Goal: Connect with others: Connect with others

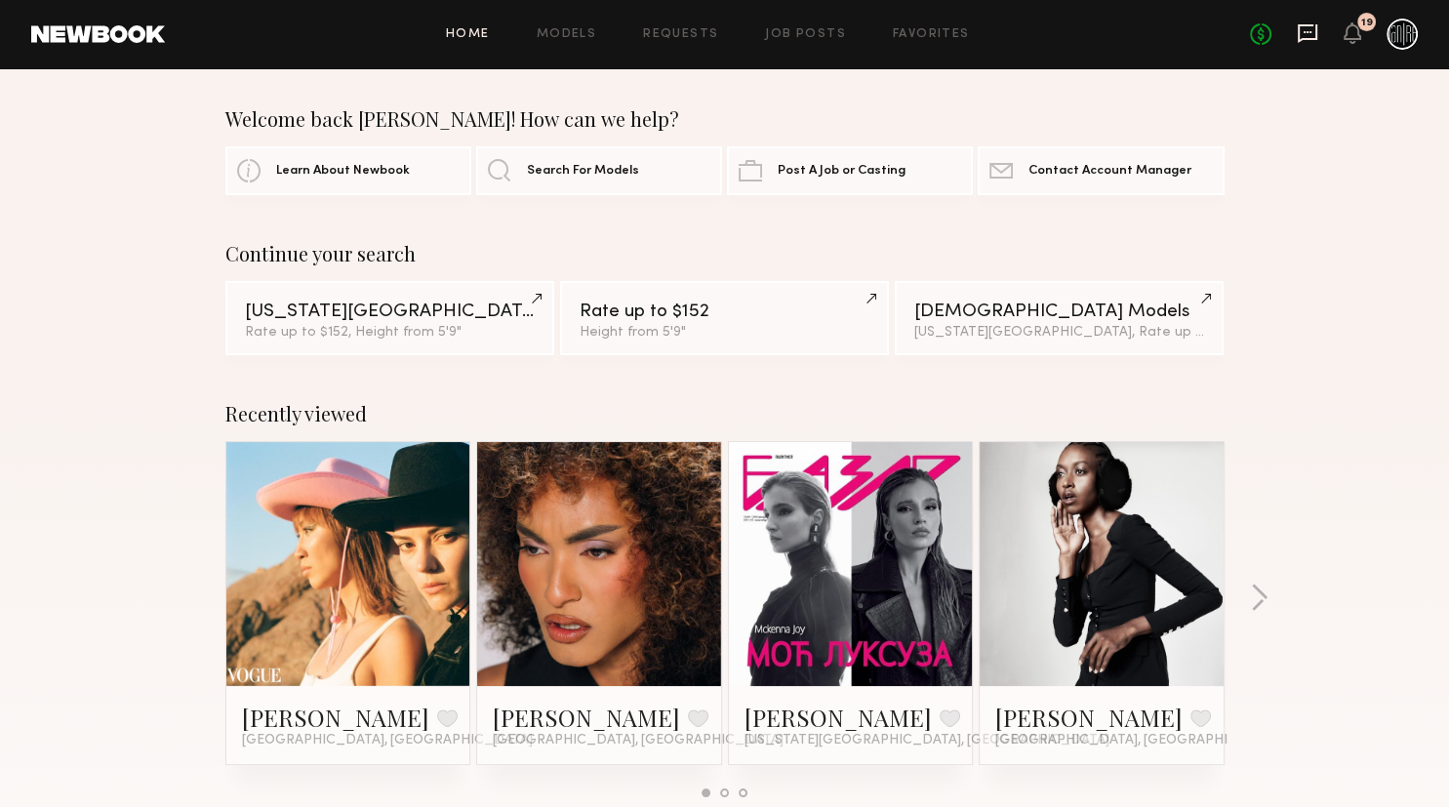
click at [1306, 27] on icon at bounding box center [1307, 32] width 21 height 21
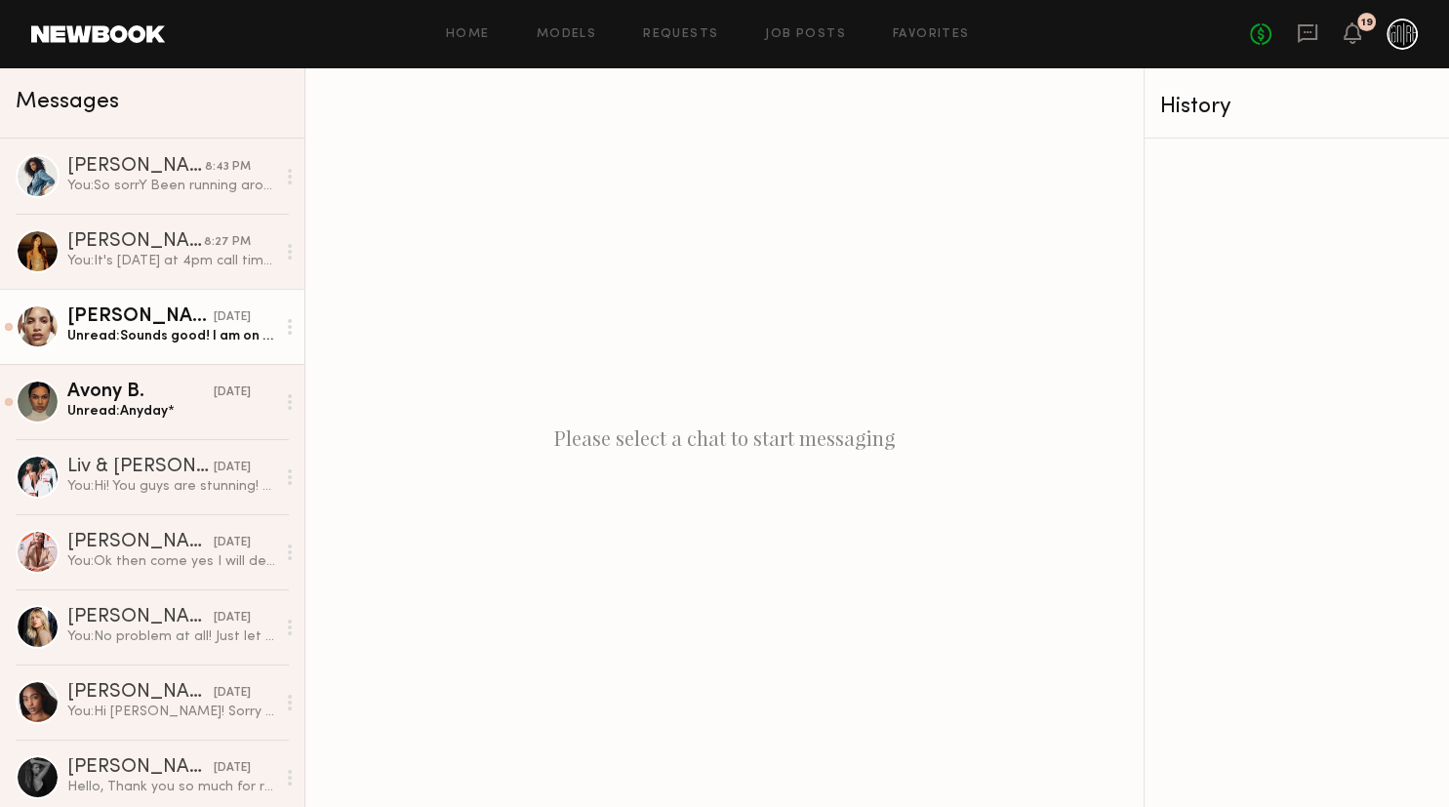
click at [195, 318] on div "Ellie L." at bounding box center [140, 317] width 146 height 20
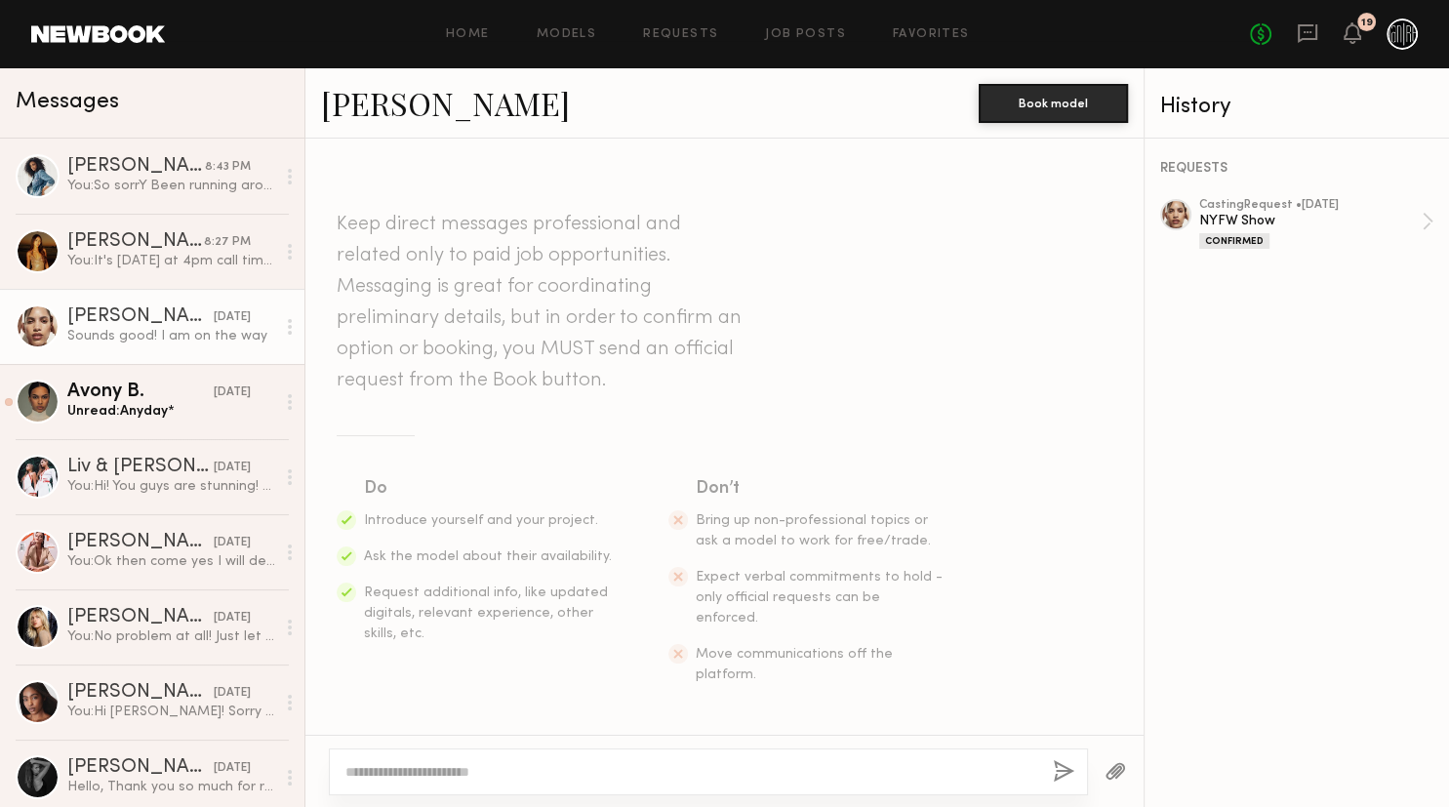
scroll to position [1280, 0]
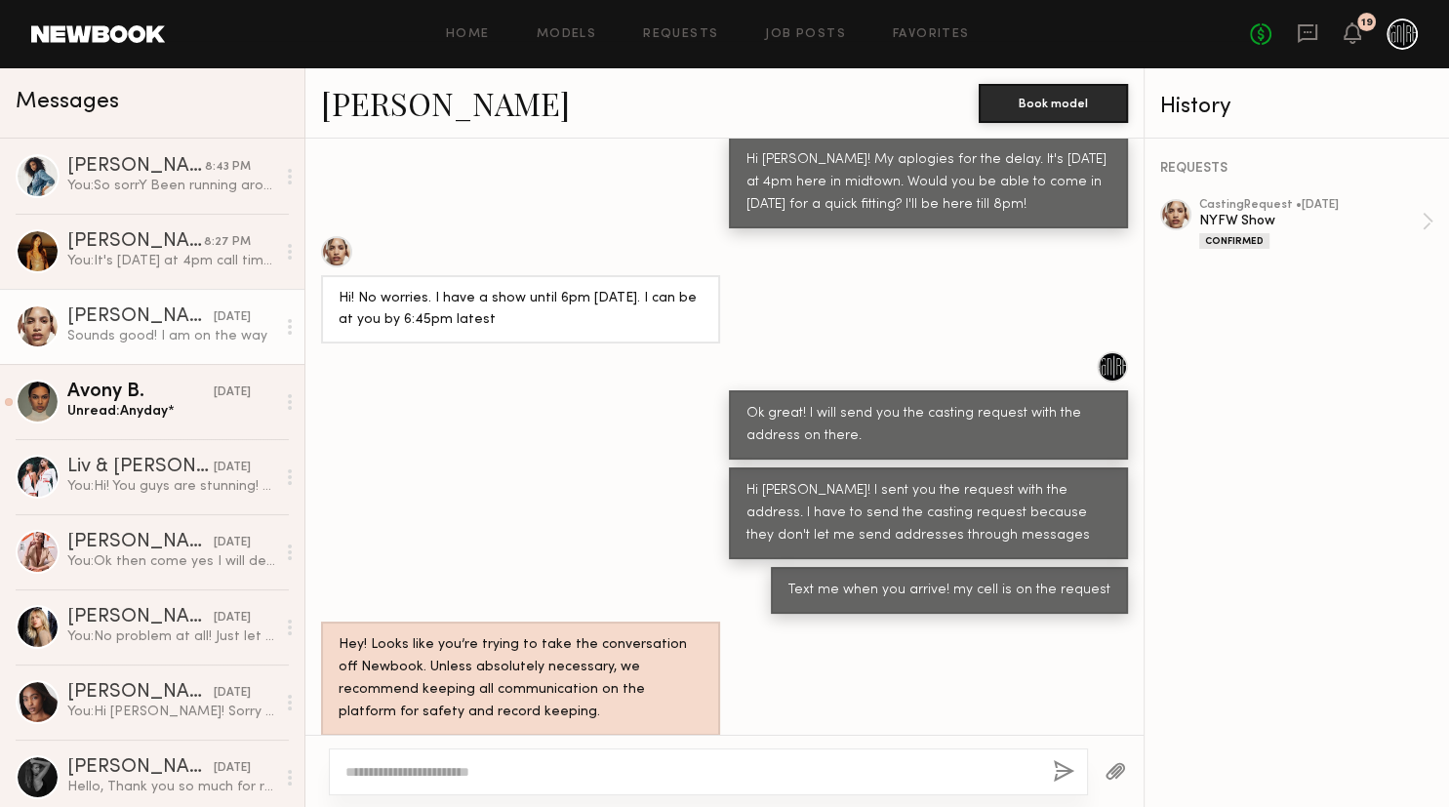
click at [396, 105] on link "Ellie L." at bounding box center [445, 103] width 249 height 42
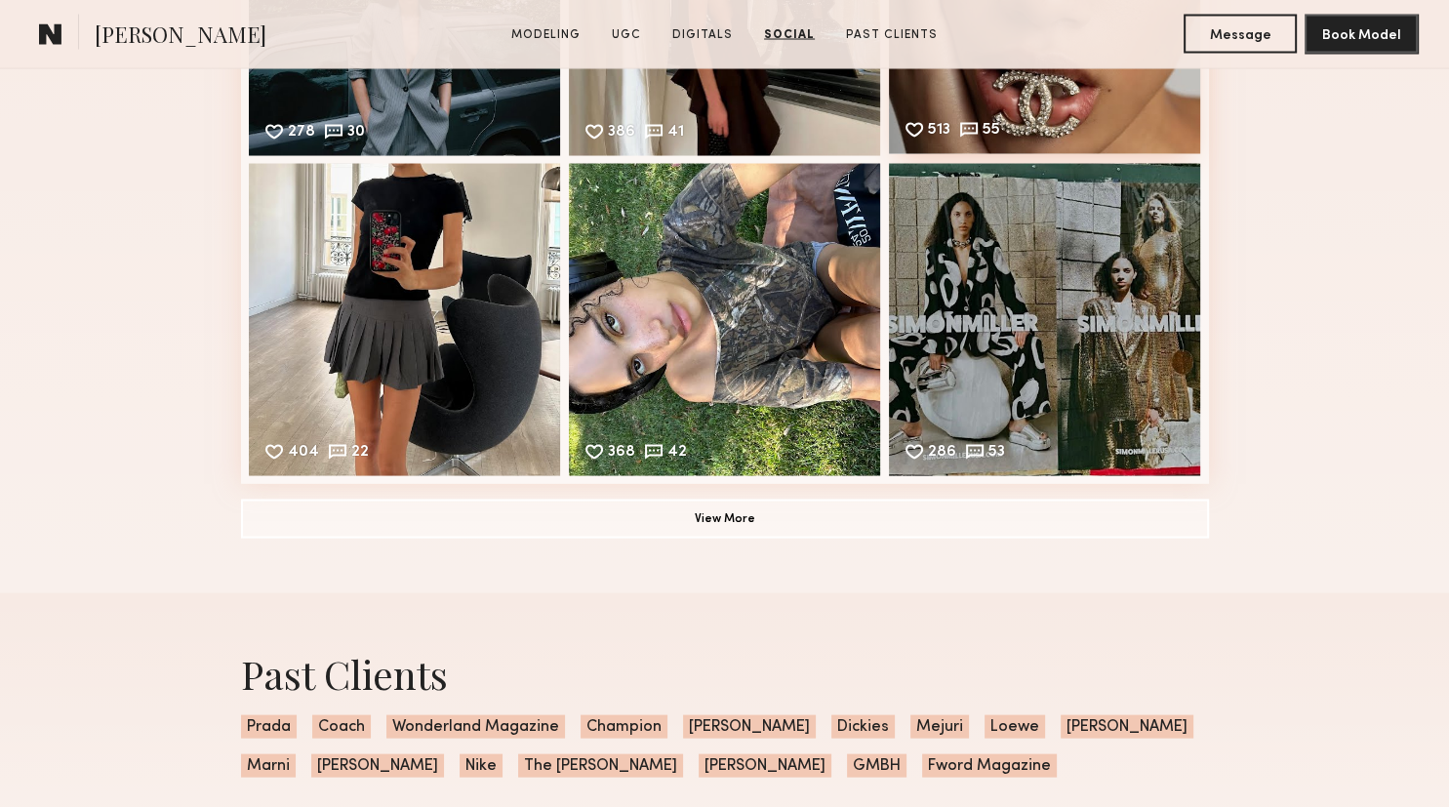
scroll to position [3709, 0]
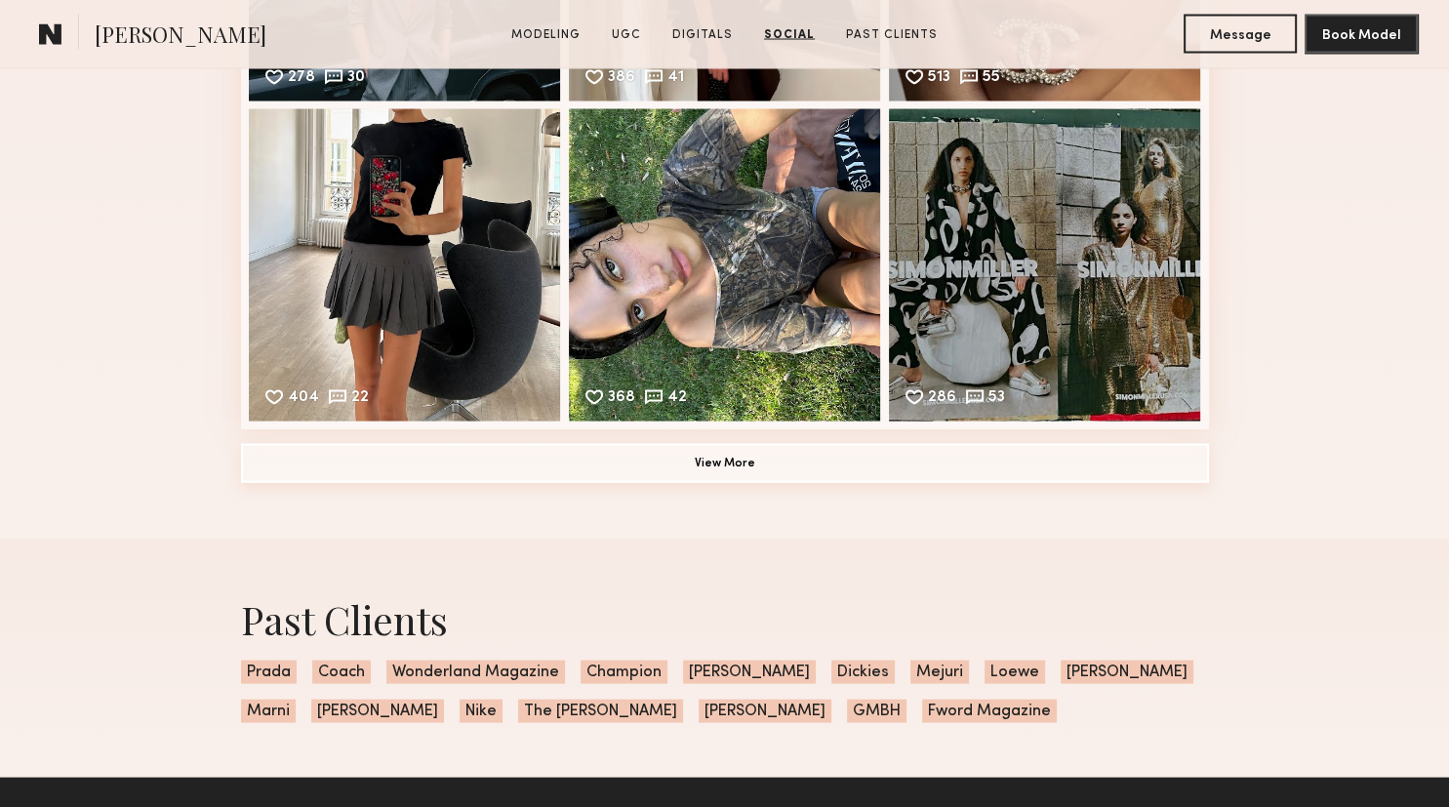
click at [805, 482] on button "View More" at bounding box center [725, 463] width 968 height 39
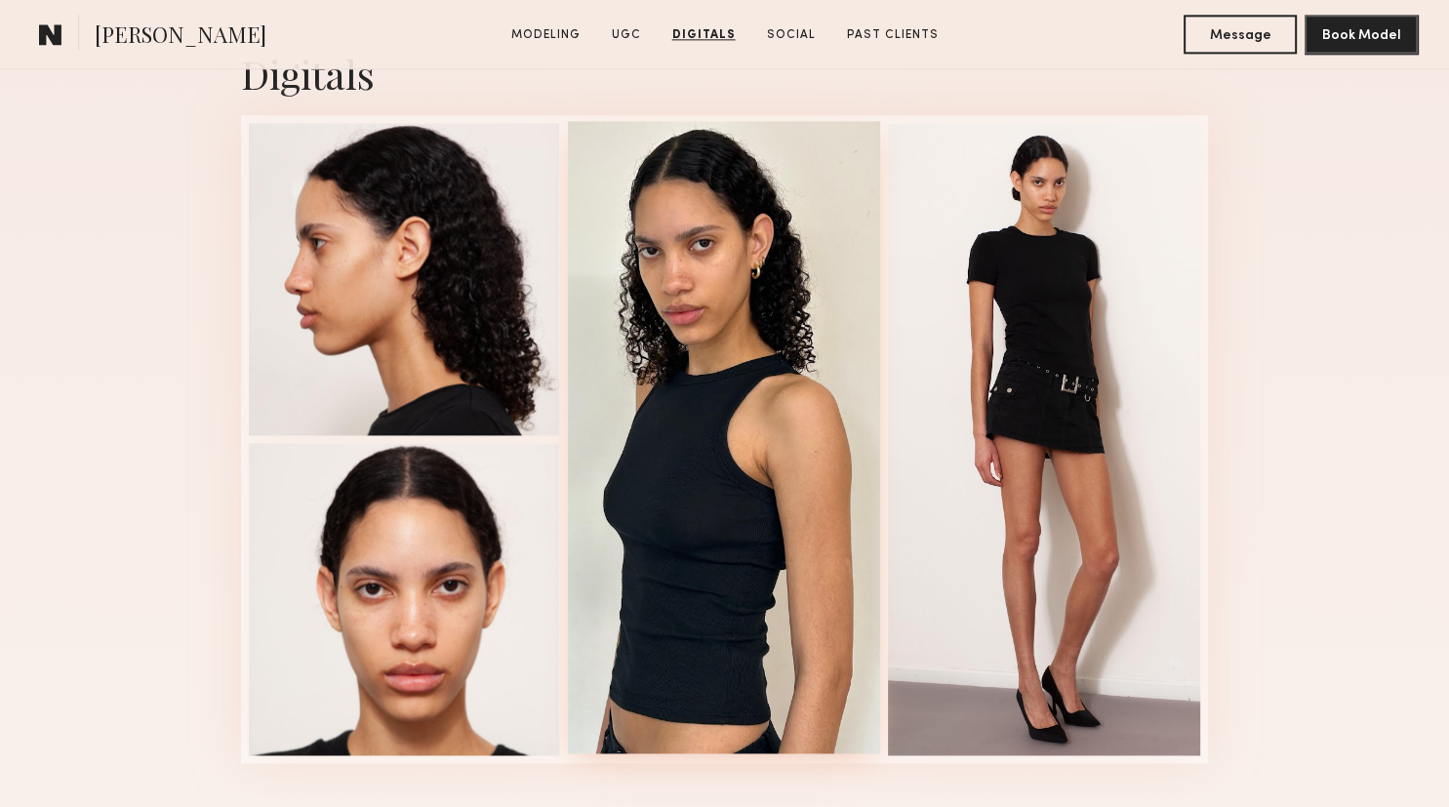
scroll to position [2576, 0]
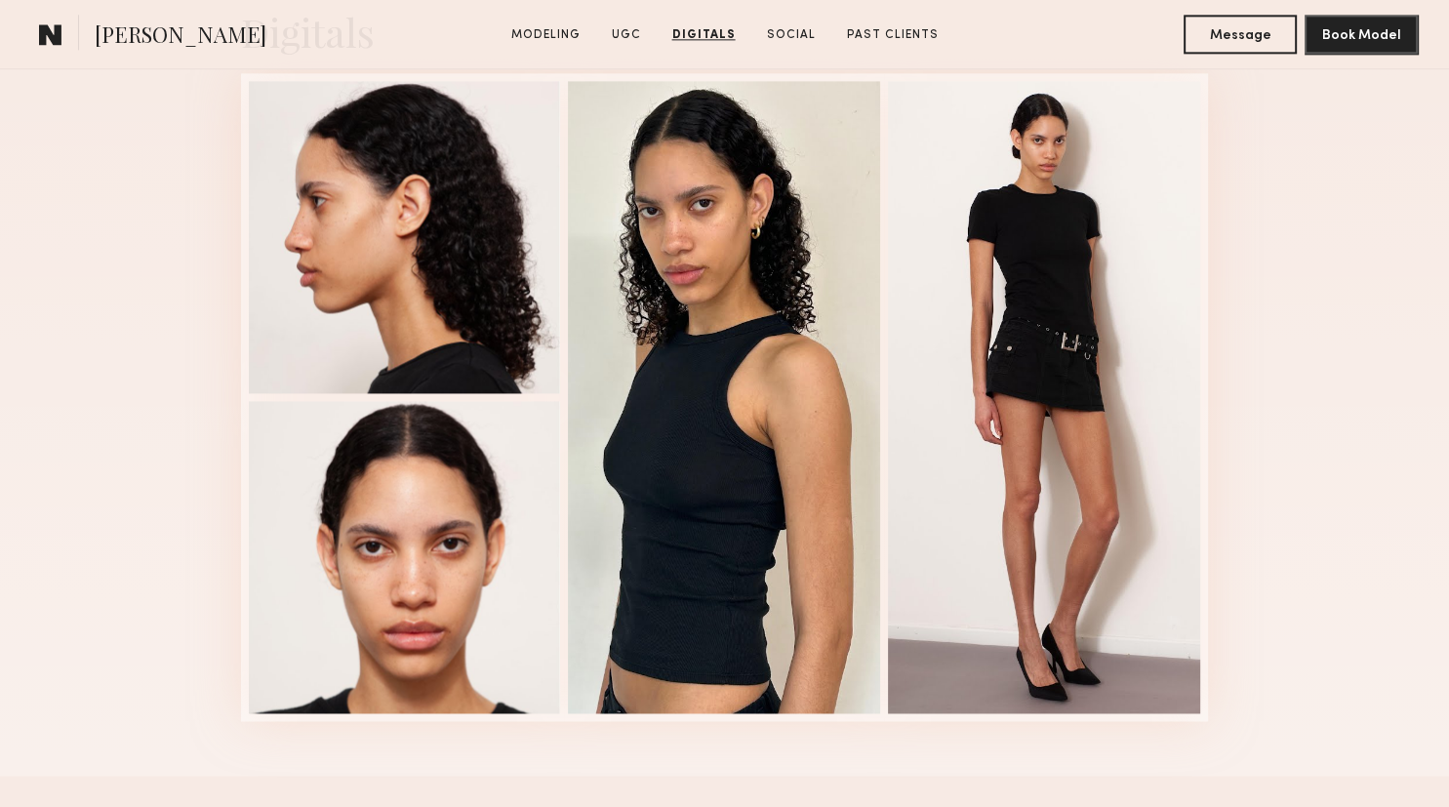
click at [1419, 166] on div "Digitals 1 of 4" at bounding box center [724, 363] width 1449 height 825
click at [805, 67] on section "Ellie L. Modeling UGC Digitals Social Past Clients Message Book Model" at bounding box center [724, 34] width 1449 height 69
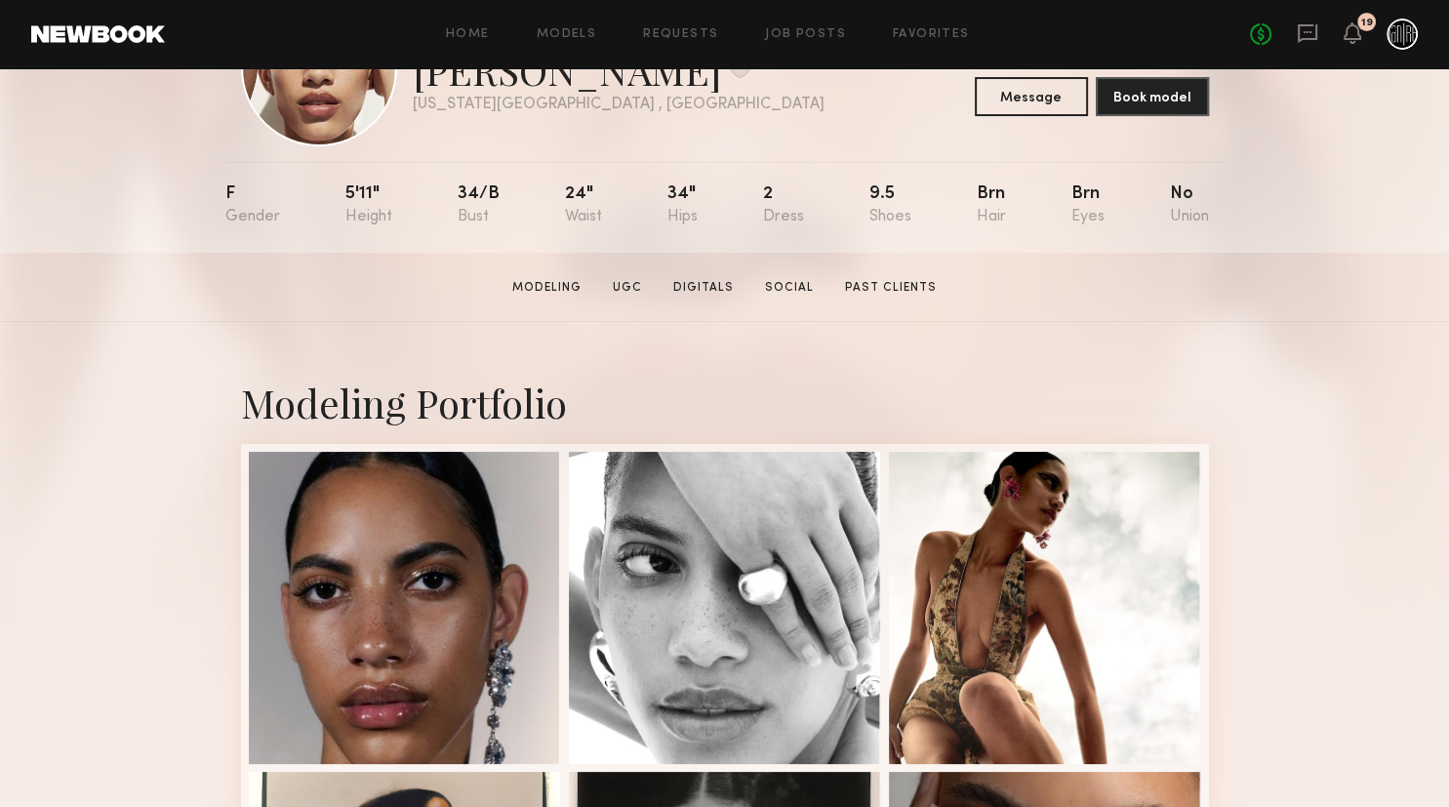
scroll to position [0, 0]
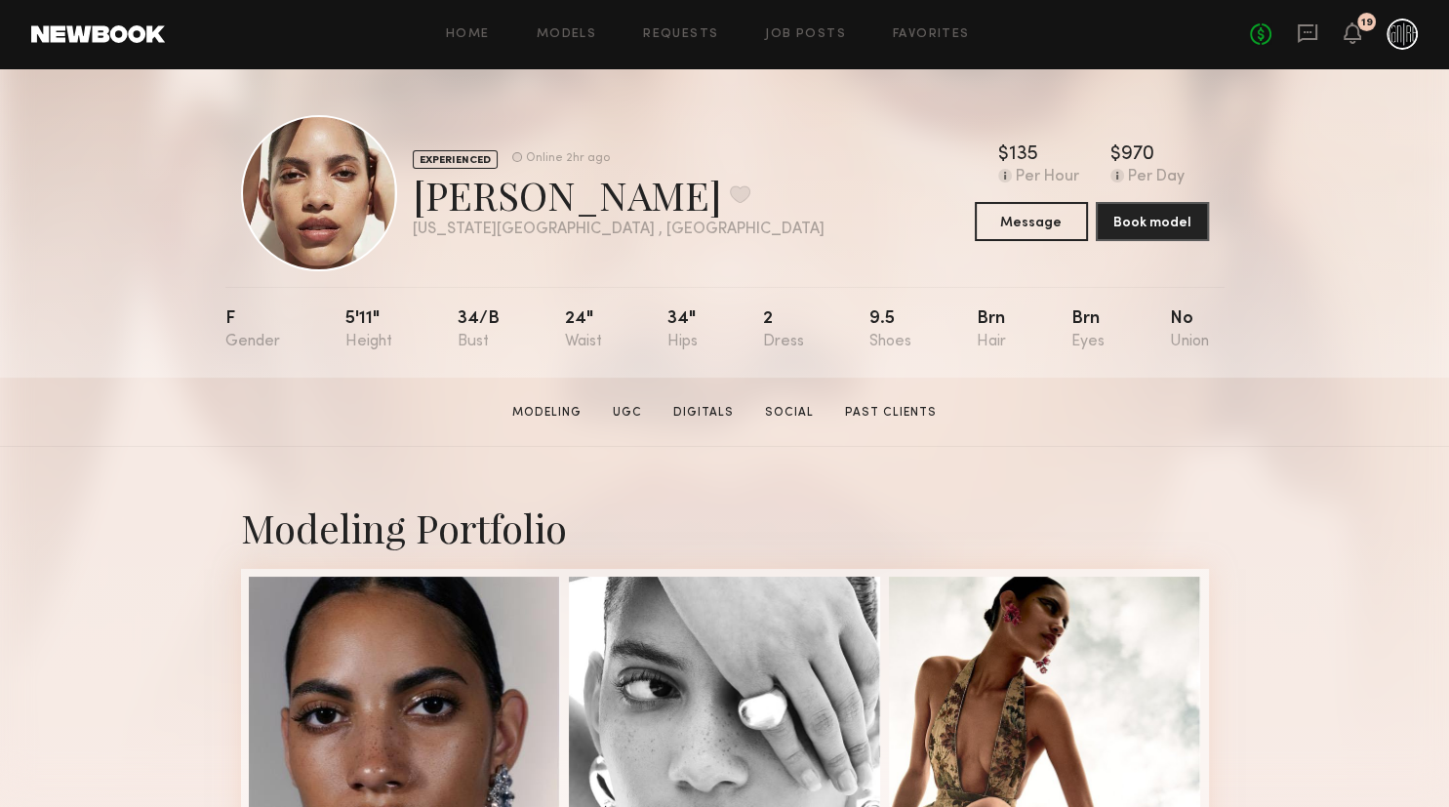
click at [754, 33] on div "Home Models Requests Job Posts Favorites Sign Out" at bounding box center [707, 34] width 1085 height 13
click at [787, 37] on link "Job Posts" at bounding box center [805, 34] width 81 height 13
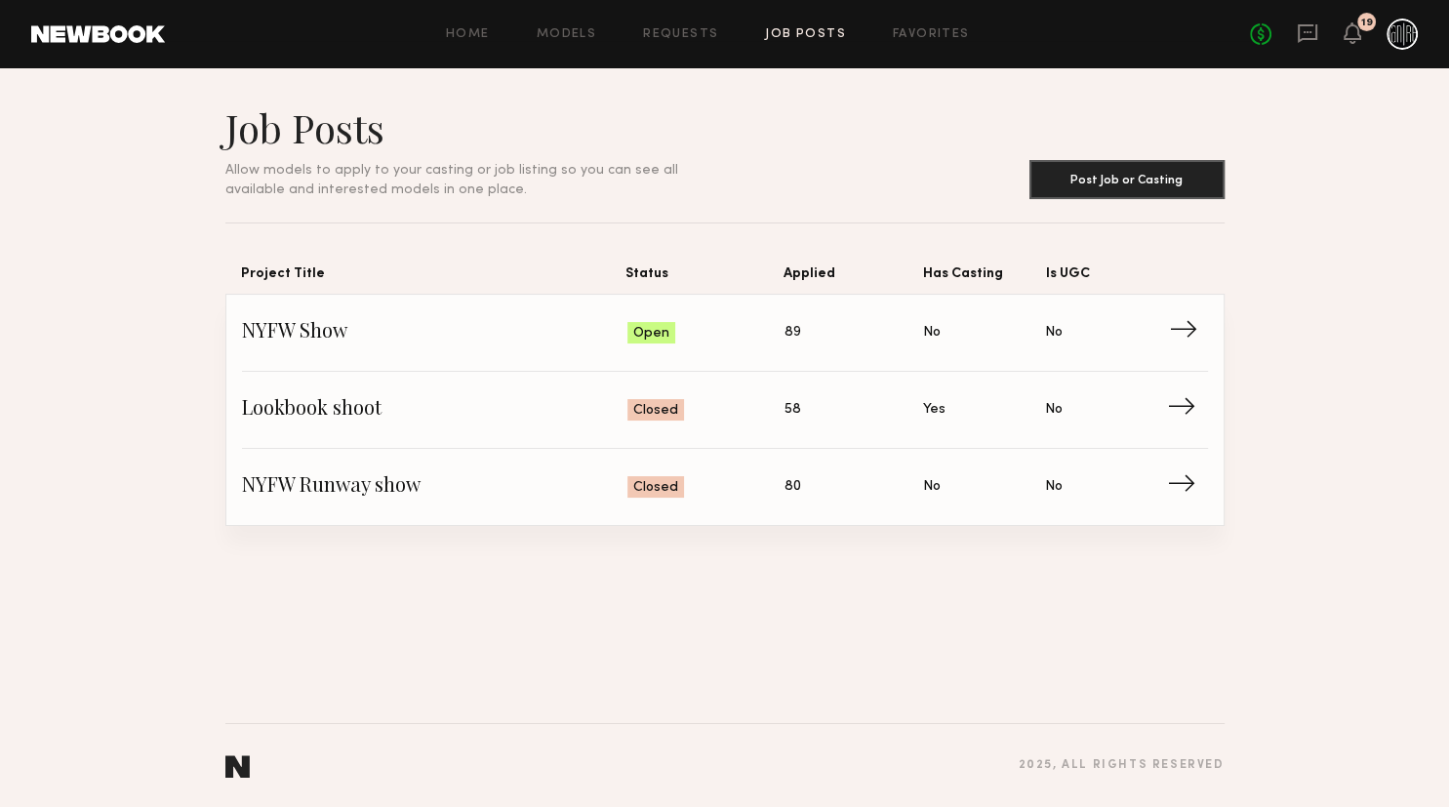
click at [711, 327] on span "Status: Open" at bounding box center [705, 332] width 157 height 29
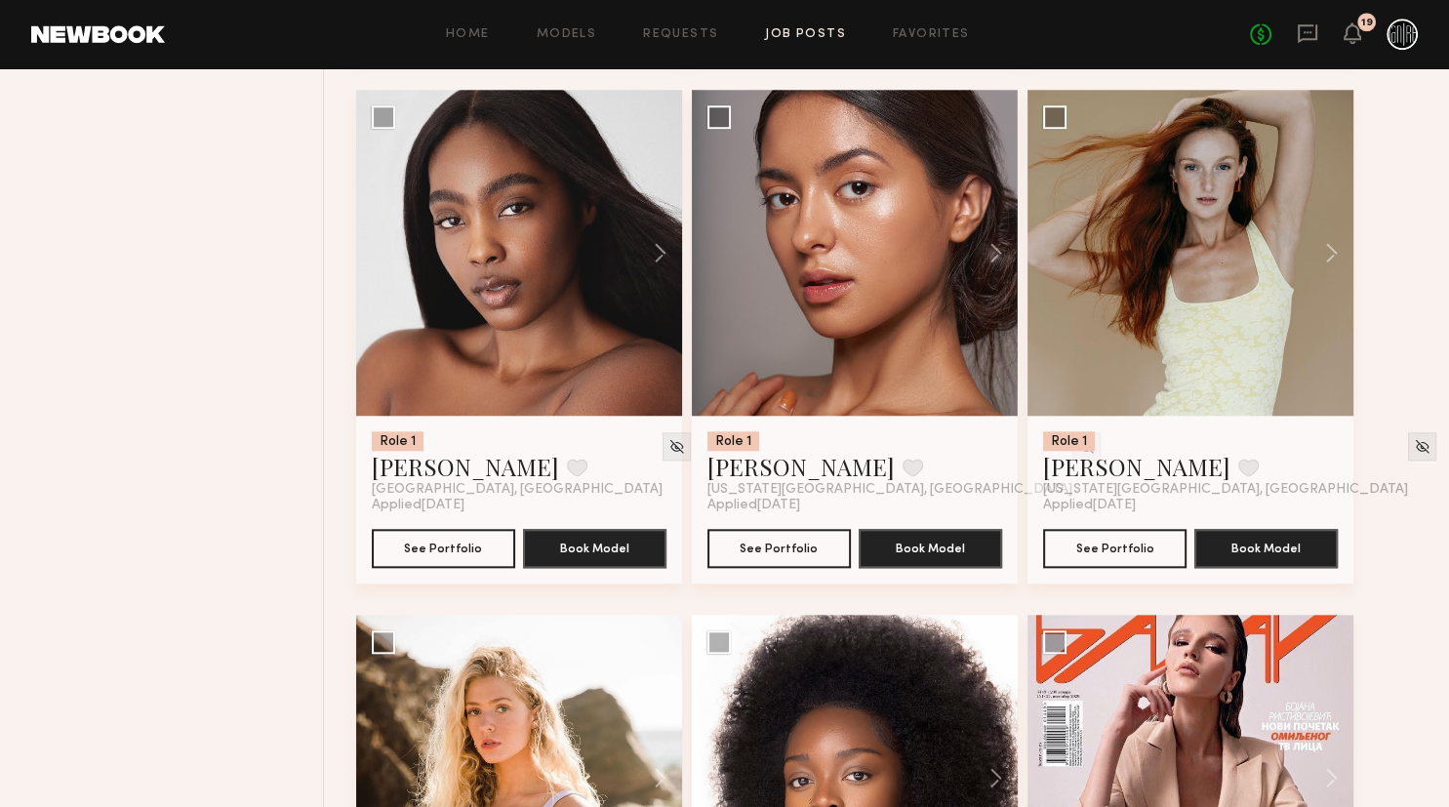
scroll to position [1752, 0]
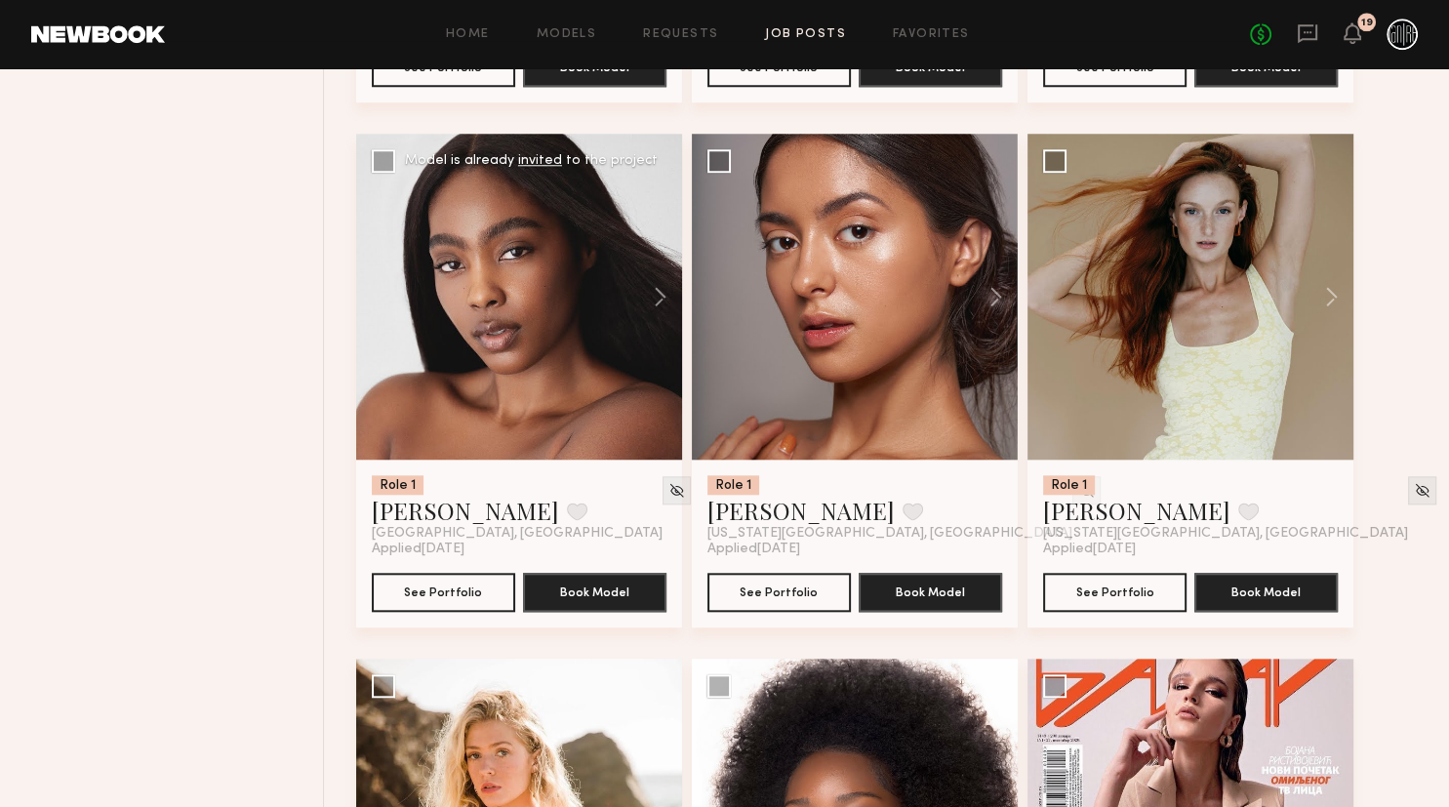
click at [531, 345] on div at bounding box center [519, 297] width 326 height 326
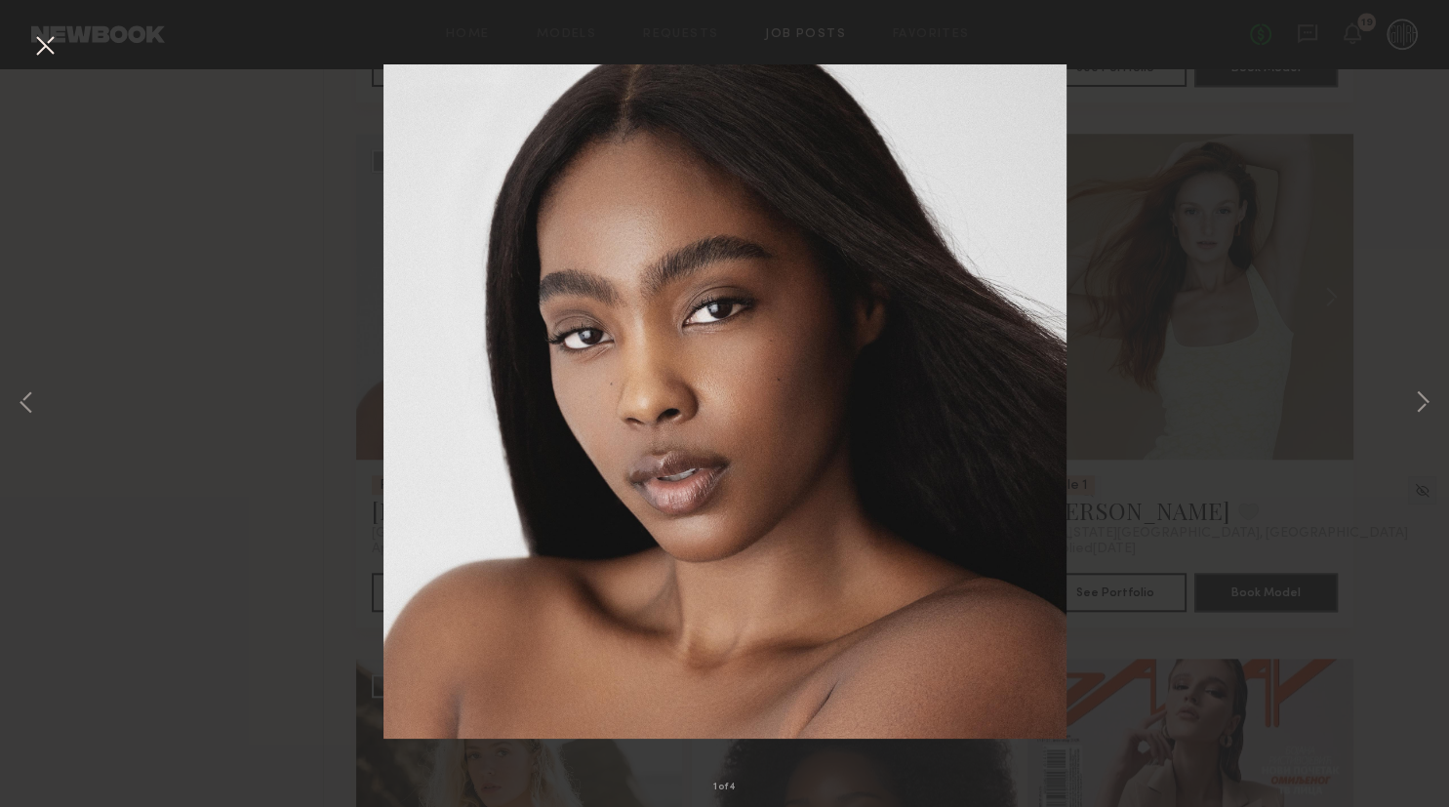
click at [1361, 306] on div "1 of 4" at bounding box center [724, 403] width 1449 height 807
click at [1166, 222] on div "1 of 4" at bounding box center [724, 403] width 1449 height 807
drag, startPoint x: 32, startPoint y: 44, endPoint x: 205, endPoint y: 72, distance: 175.0
click at [33, 44] on button at bounding box center [44, 46] width 31 height 35
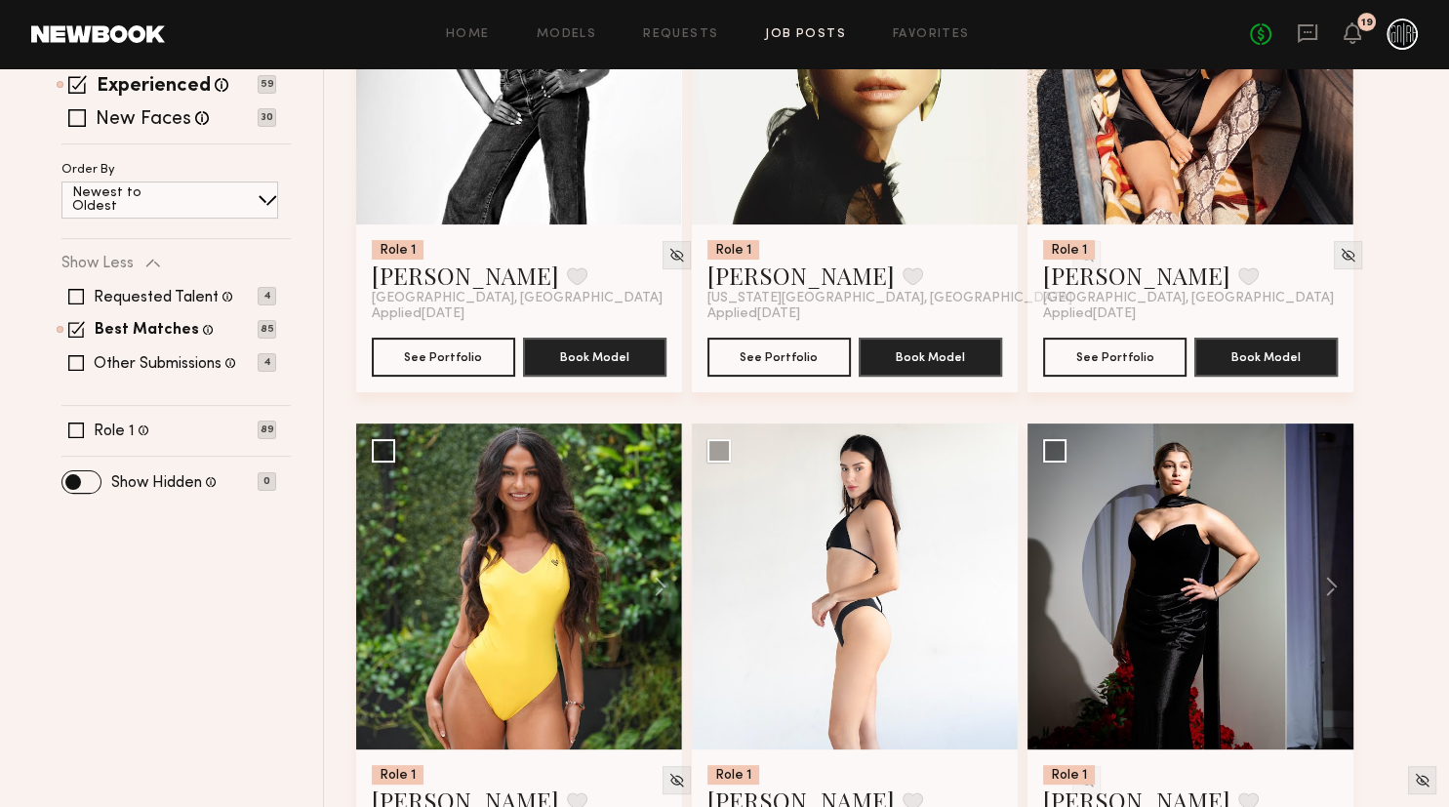
scroll to position [0, 0]
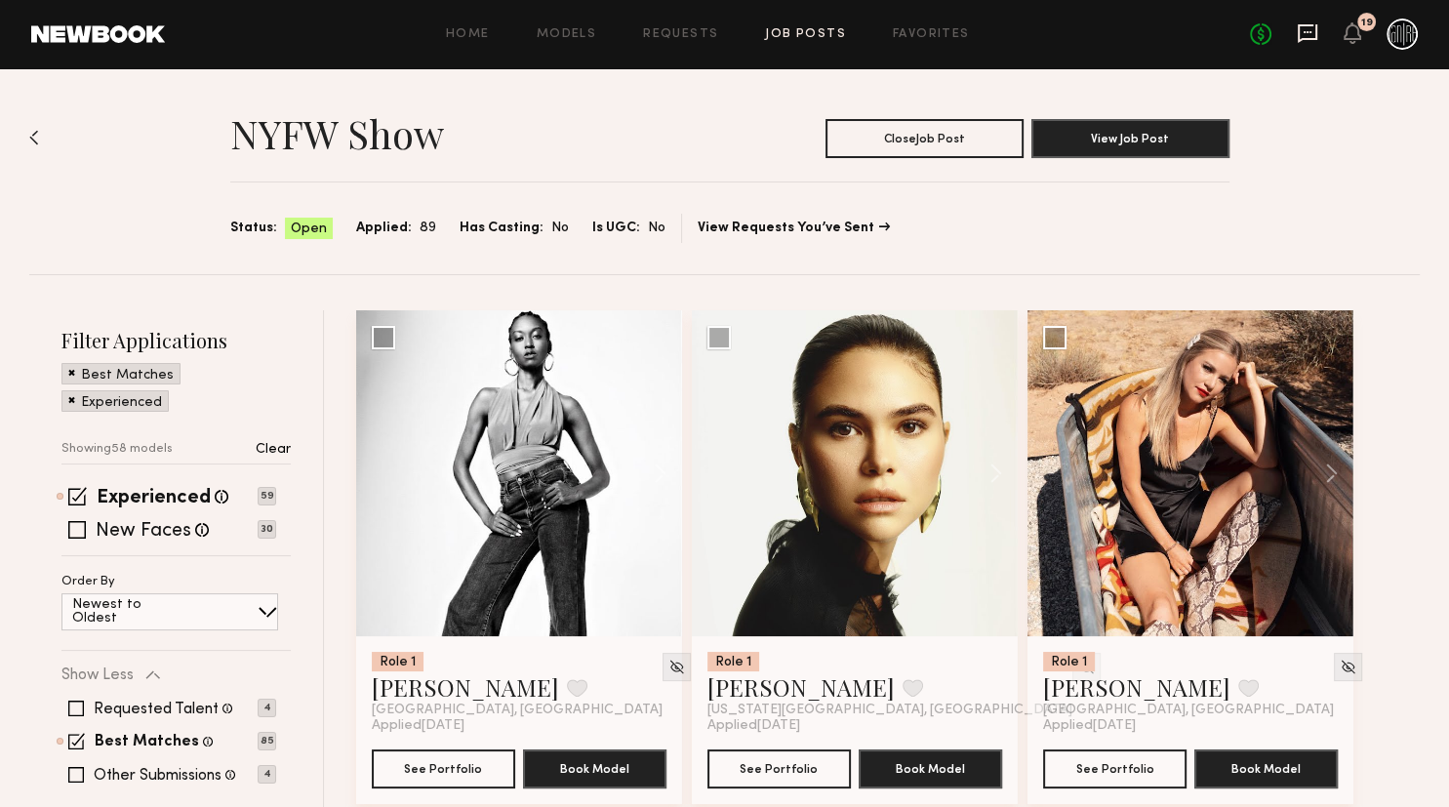
click at [1305, 38] on icon at bounding box center [1308, 33] width 20 height 19
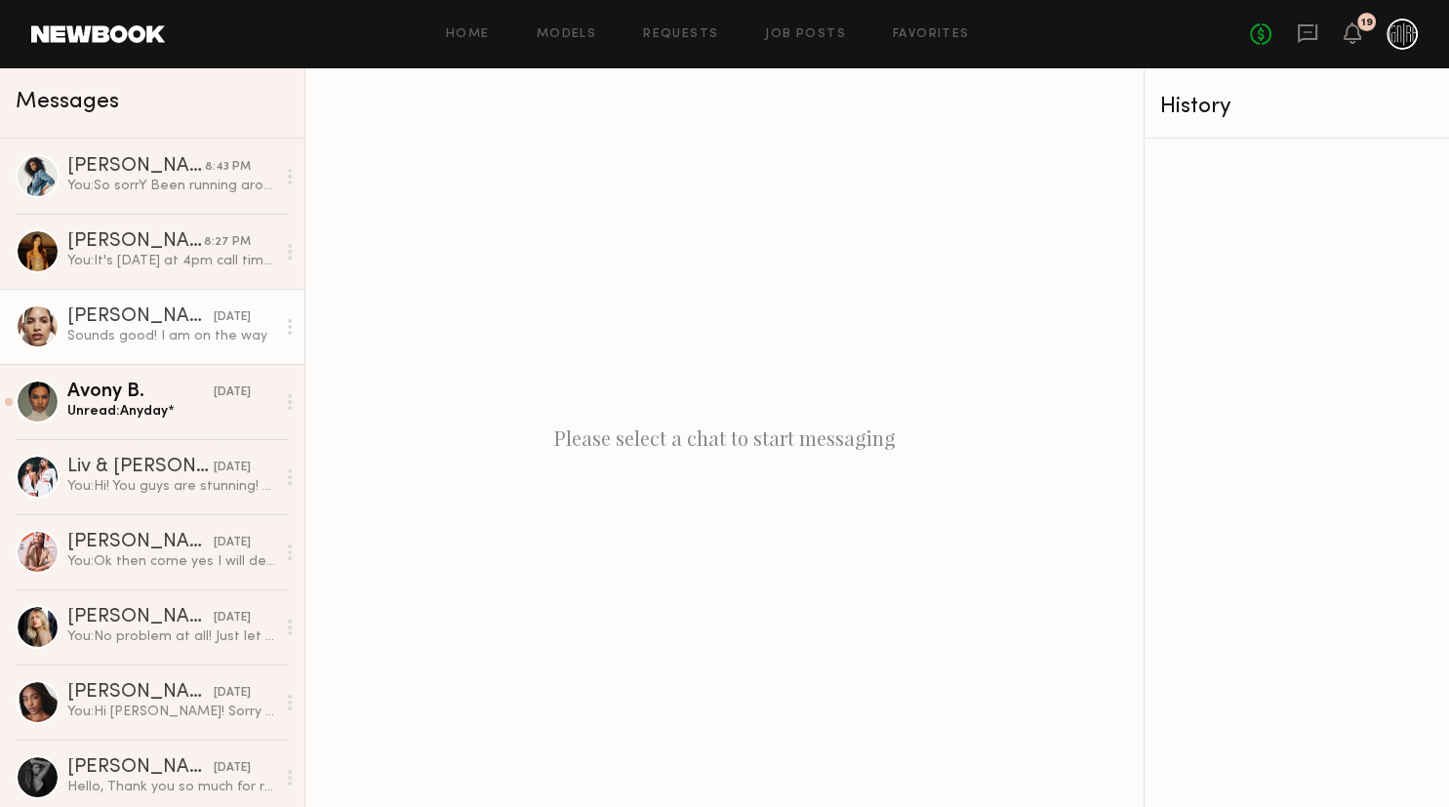
click at [157, 317] on div "Ellie L." at bounding box center [140, 317] width 146 height 20
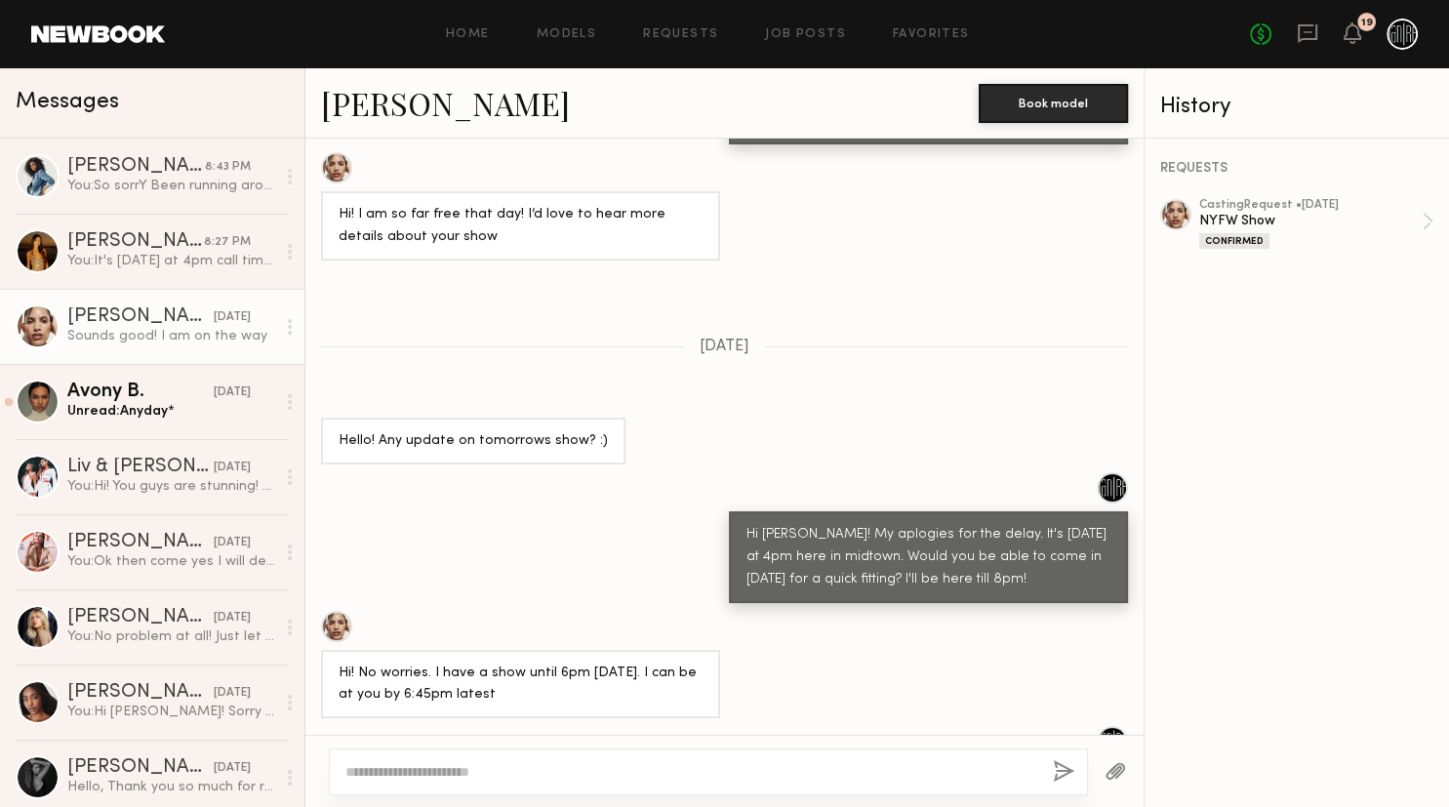
scroll to position [868, 0]
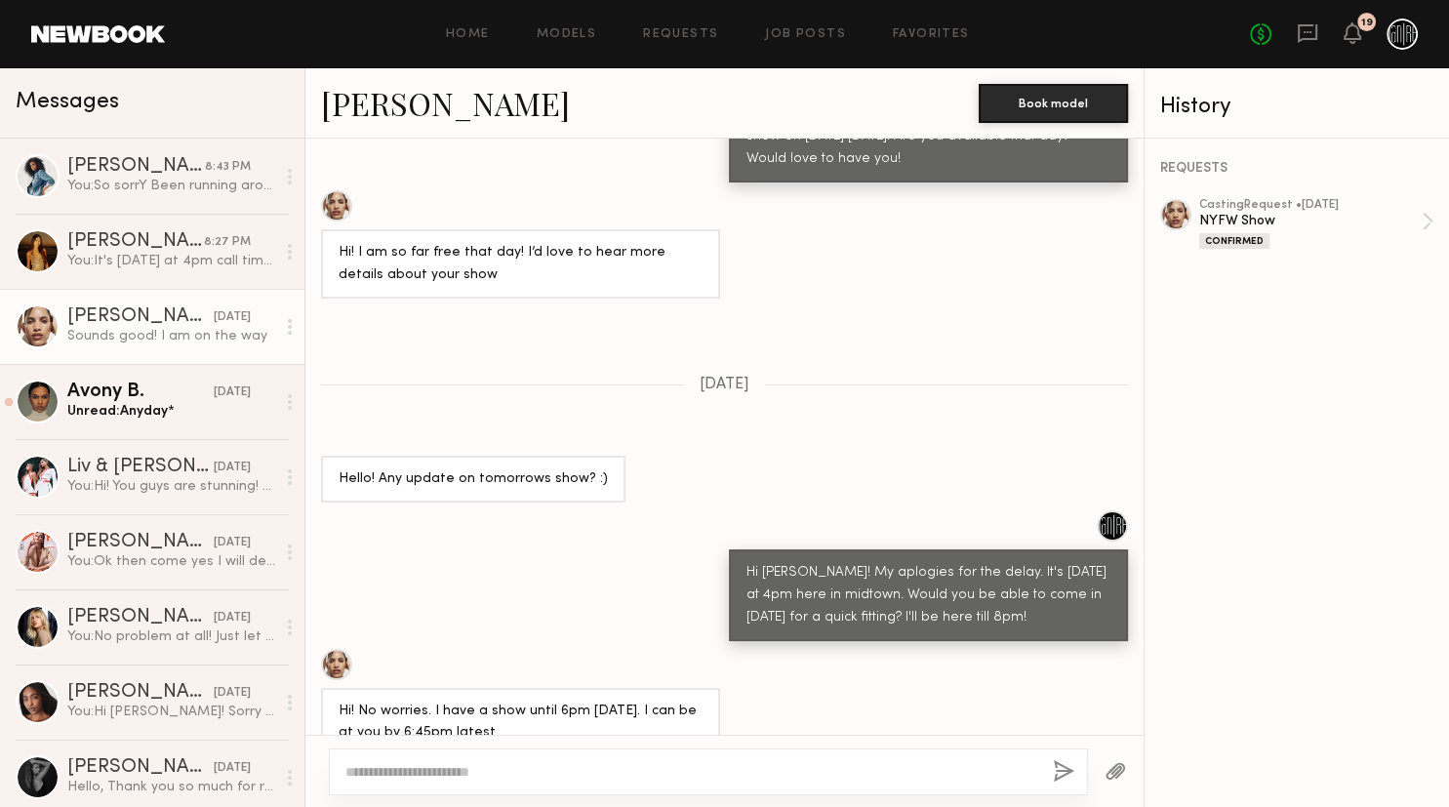
click at [397, 113] on link "Ellie L." at bounding box center [445, 103] width 249 height 42
